Goal: Entertainment & Leisure: Consume media (video, audio)

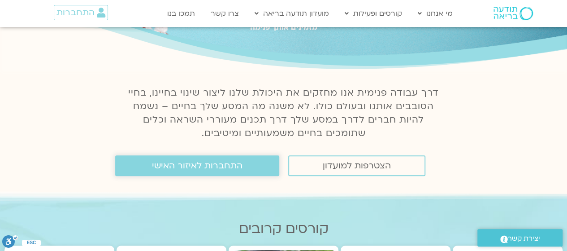
scroll to position [68, 0]
click at [158, 169] on span "התחברות לאיזור האישי" at bounding box center [197, 165] width 91 height 10
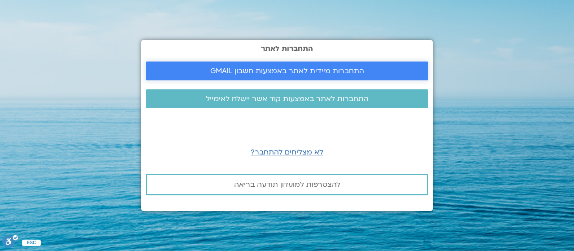
click at [244, 70] on span "התחברות מיידית לאתר באמצעות חשבון GMAIL" at bounding box center [287, 71] width 154 height 8
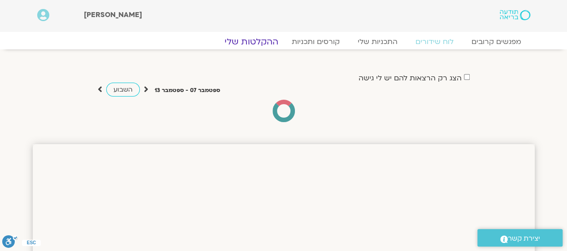
click at [244, 39] on link "ההקלטות שלי" at bounding box center [251, 41] width 75 height 11
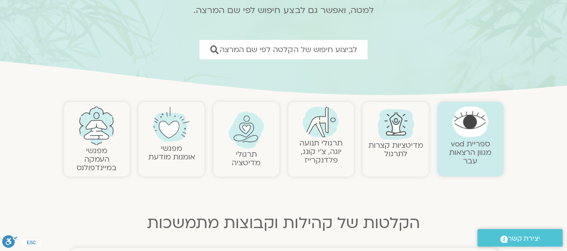
scroll to position [104, 0]
click at [381, 128] on img at bounding box center [395, 122] width 43 height 43
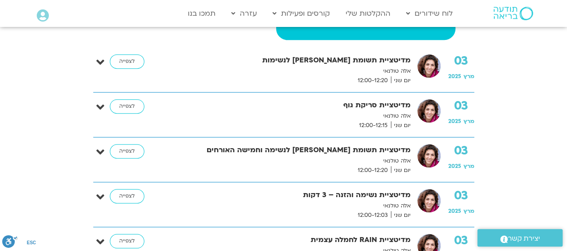
scroll to position [248, 0]
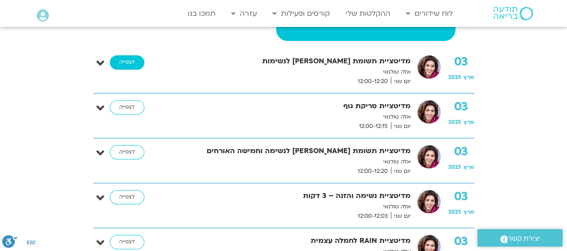
click at [124, 60] on link "לצפייה" at bounding box center [127, 62] width 35 height 14
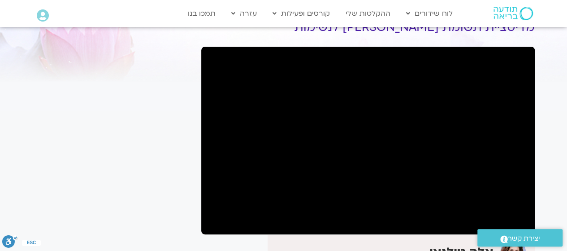
scroll to position [51, 0]
